Goal: Transaction & Acquisition: Purchase product/service

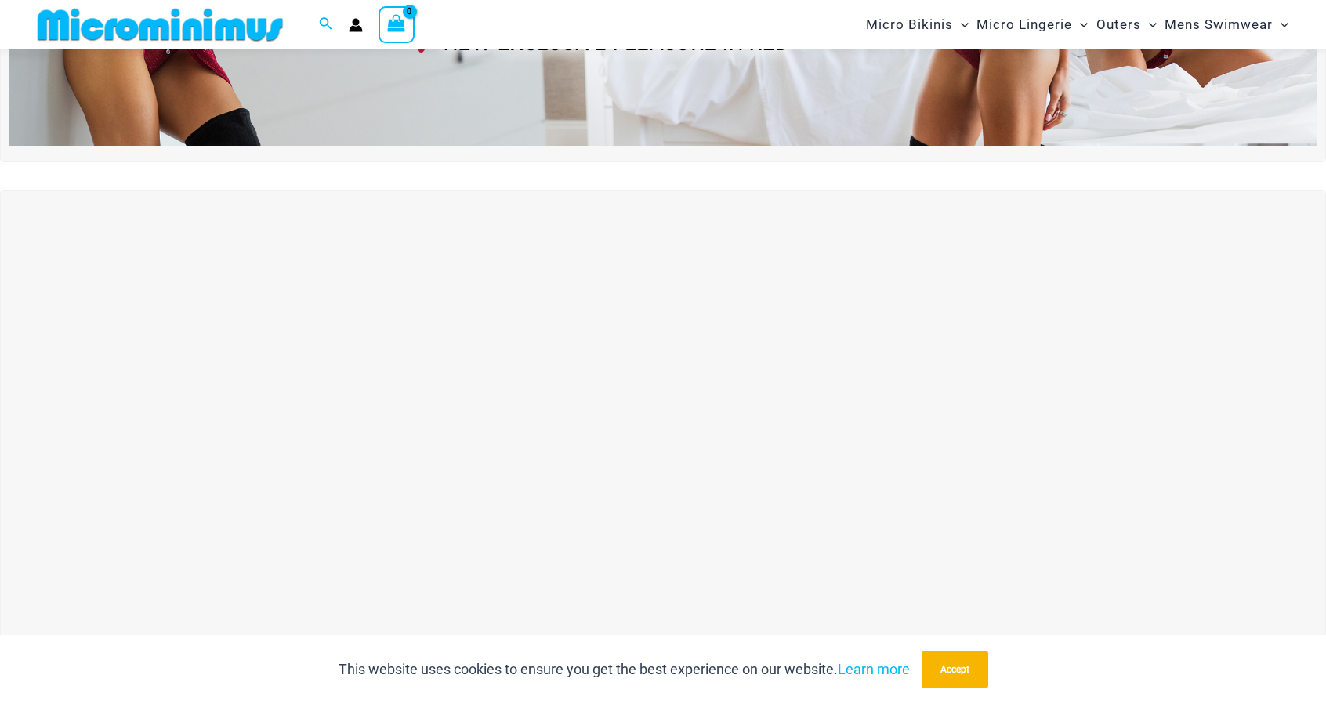
scroll to position [456, 0]
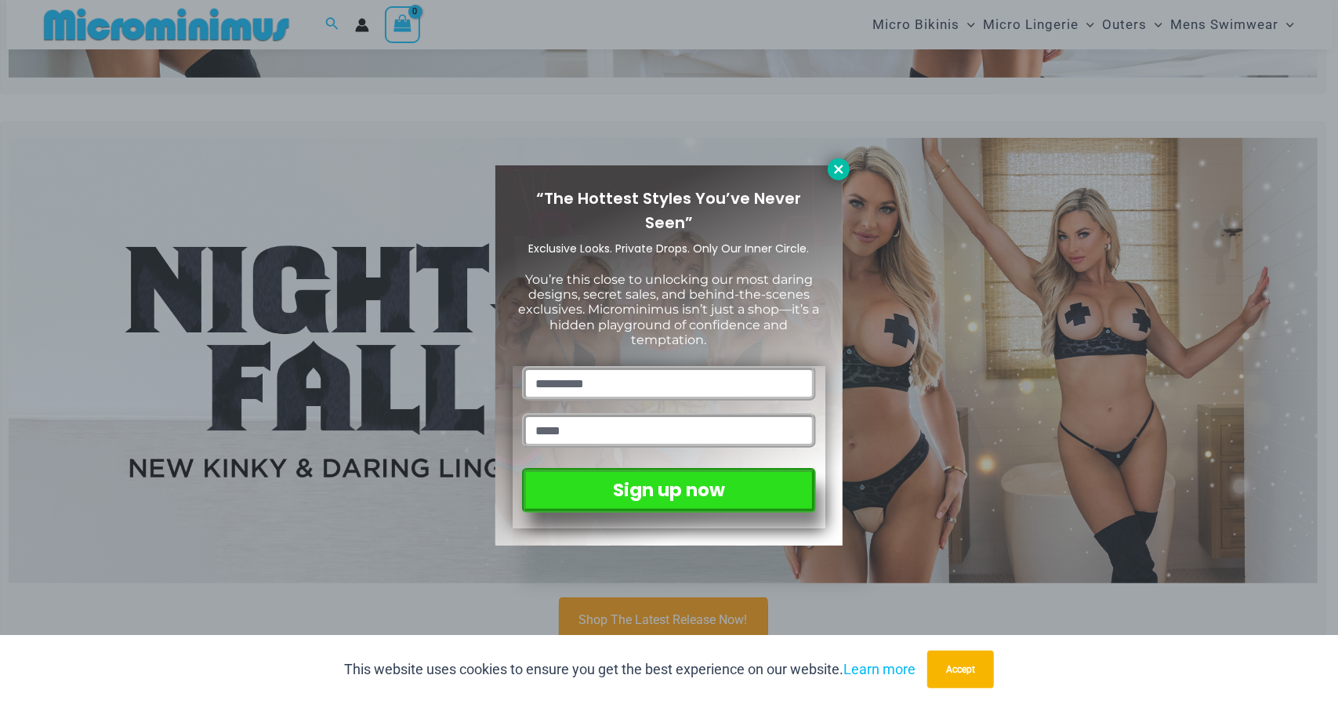
click at [837, 173] on icon at bounding box center [839, 169] width 14 height 14
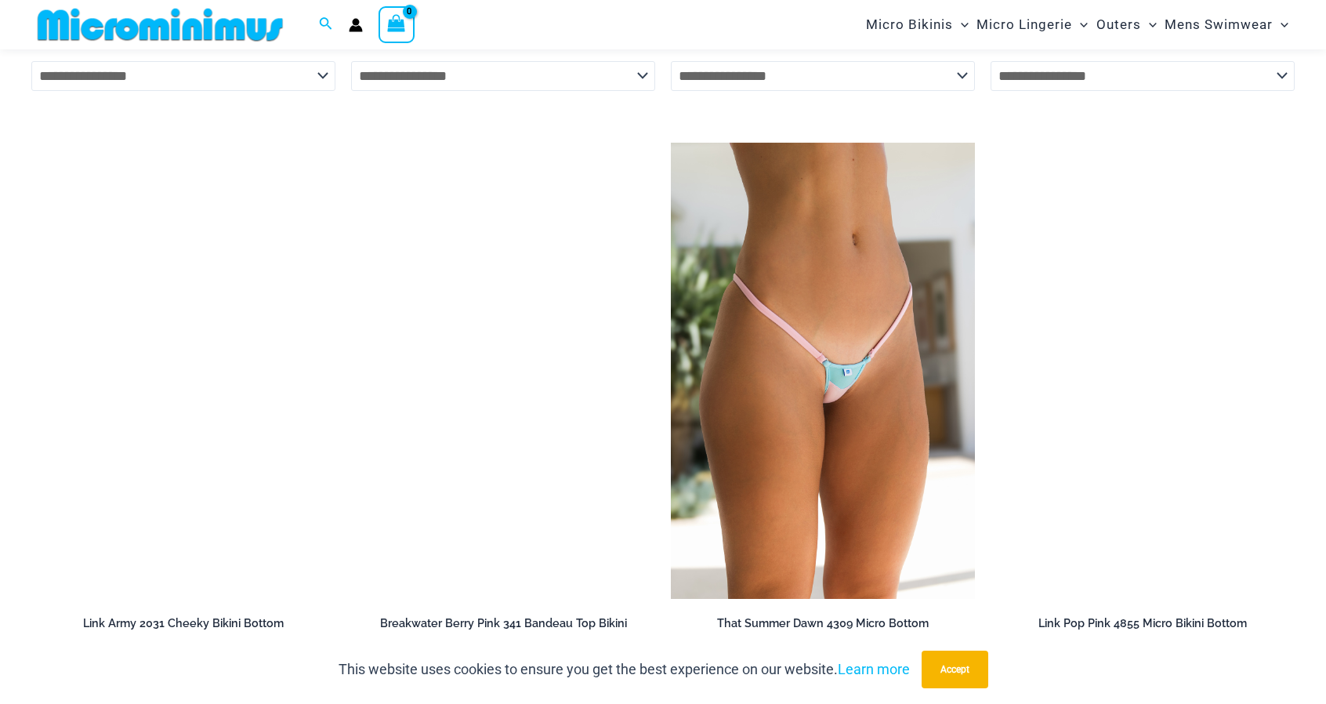
scroll to position [4454, 0]
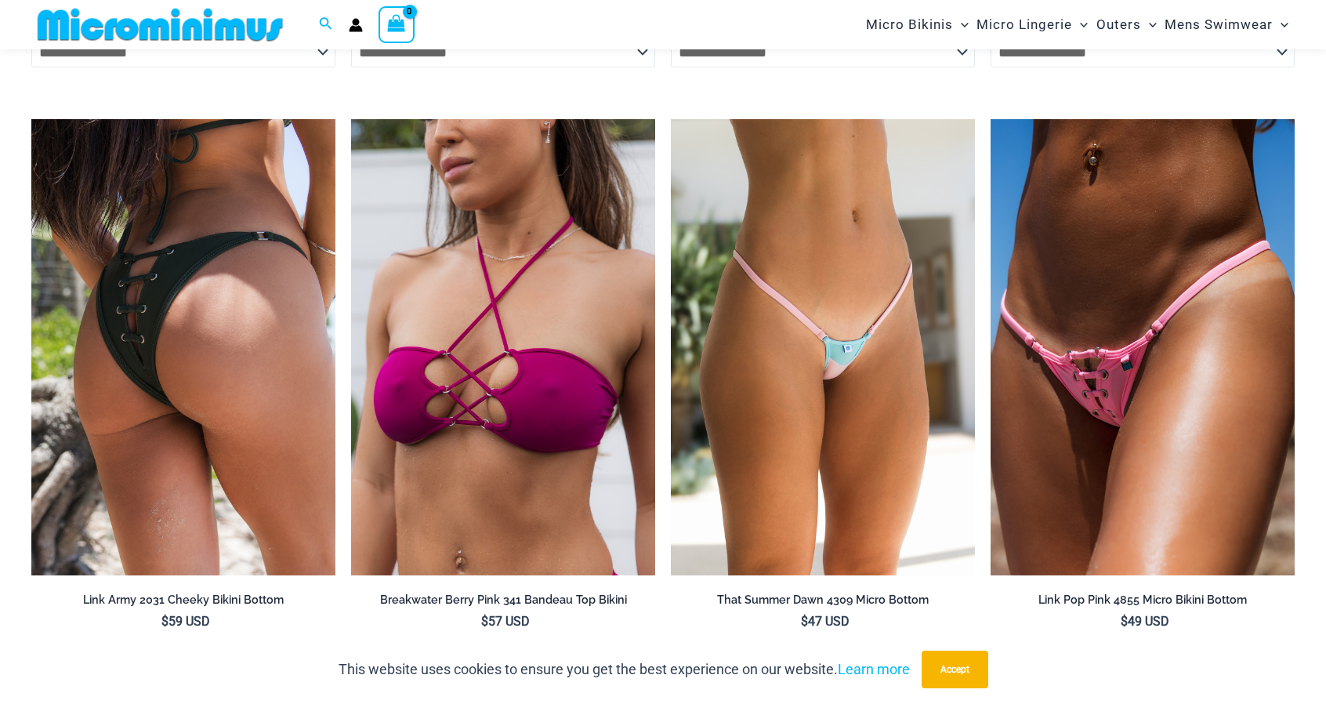
click at [299, 341] on img at bounding box center [183, 347] width 304 height 456
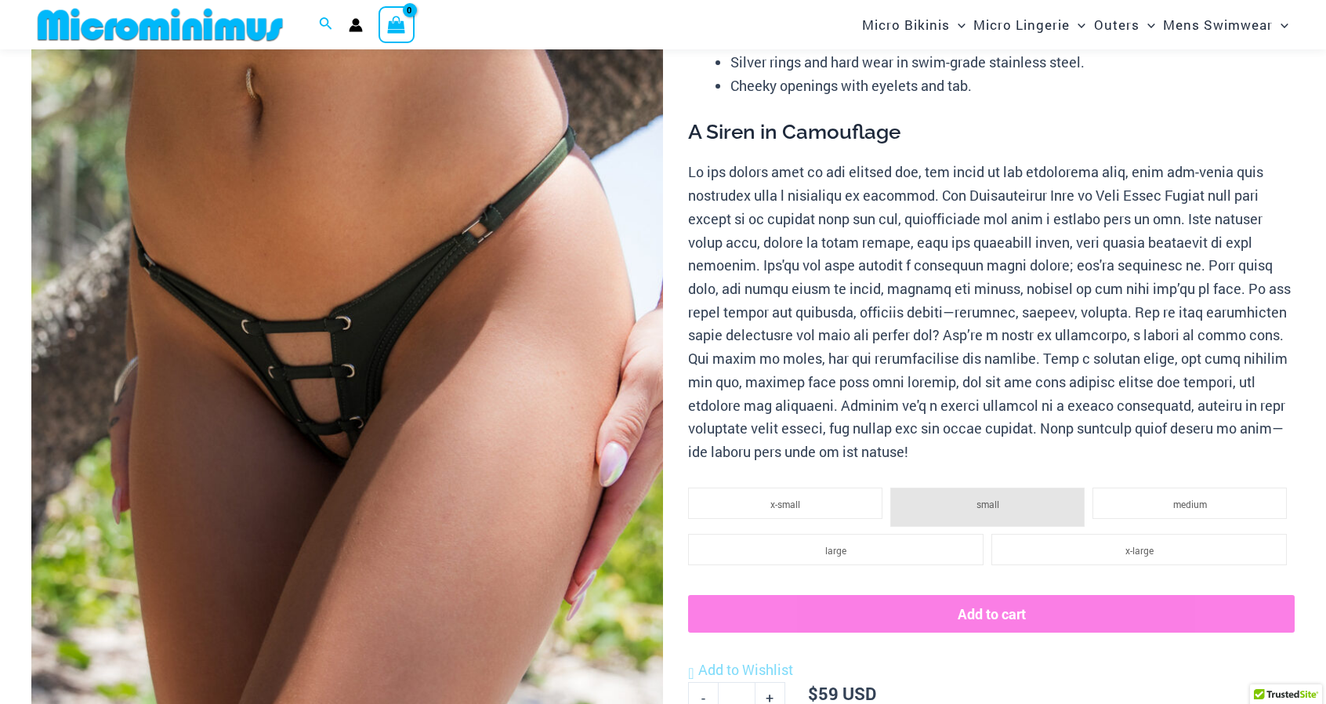
scroll to position [224, 0]
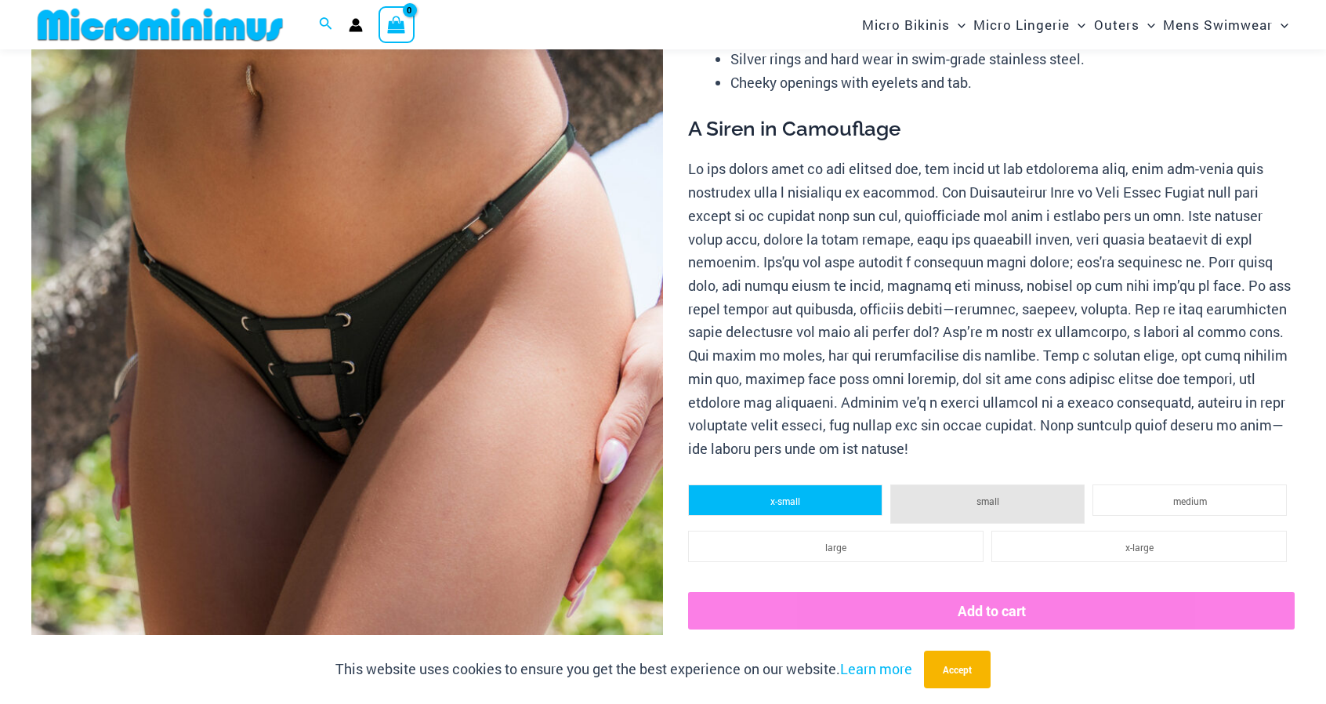
click at [750, 490] on li "x-small" at bounding box center [785, 499] width 194 height 31
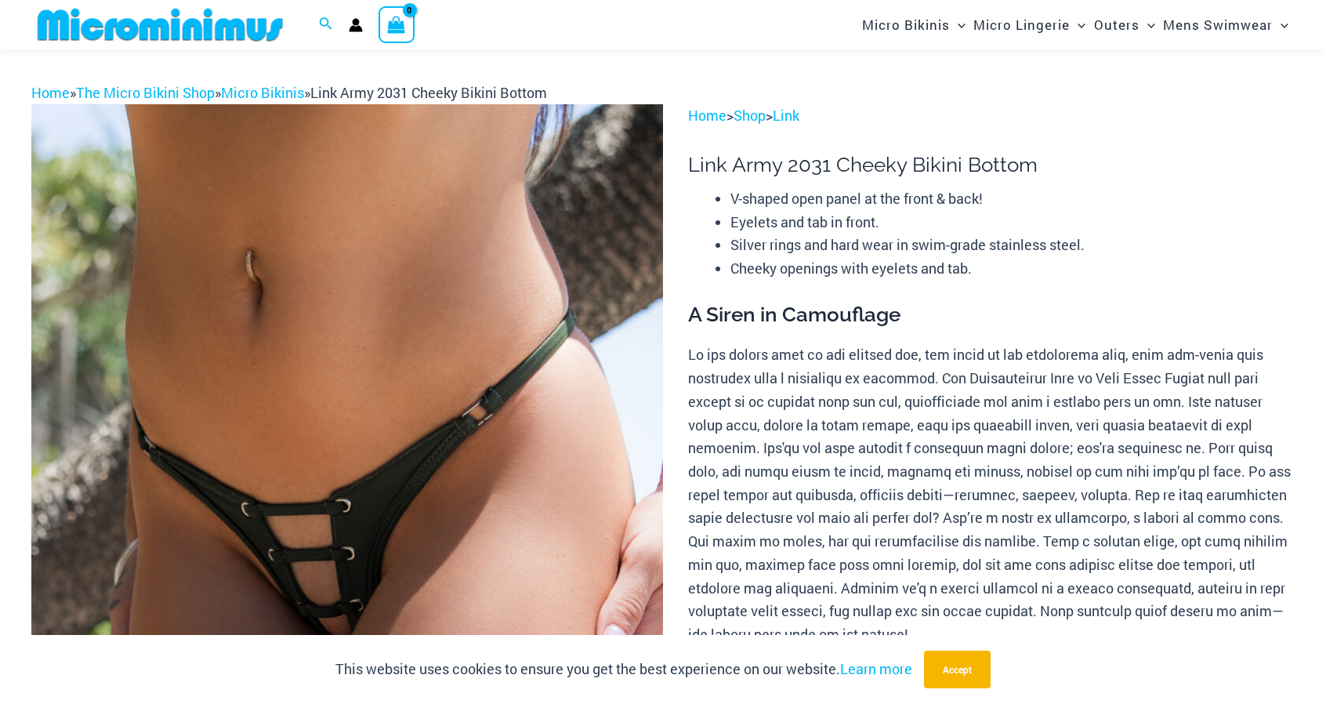
scroll to position [0, 0]
